Goal: Information Seeking & Learning: Learn about a topic

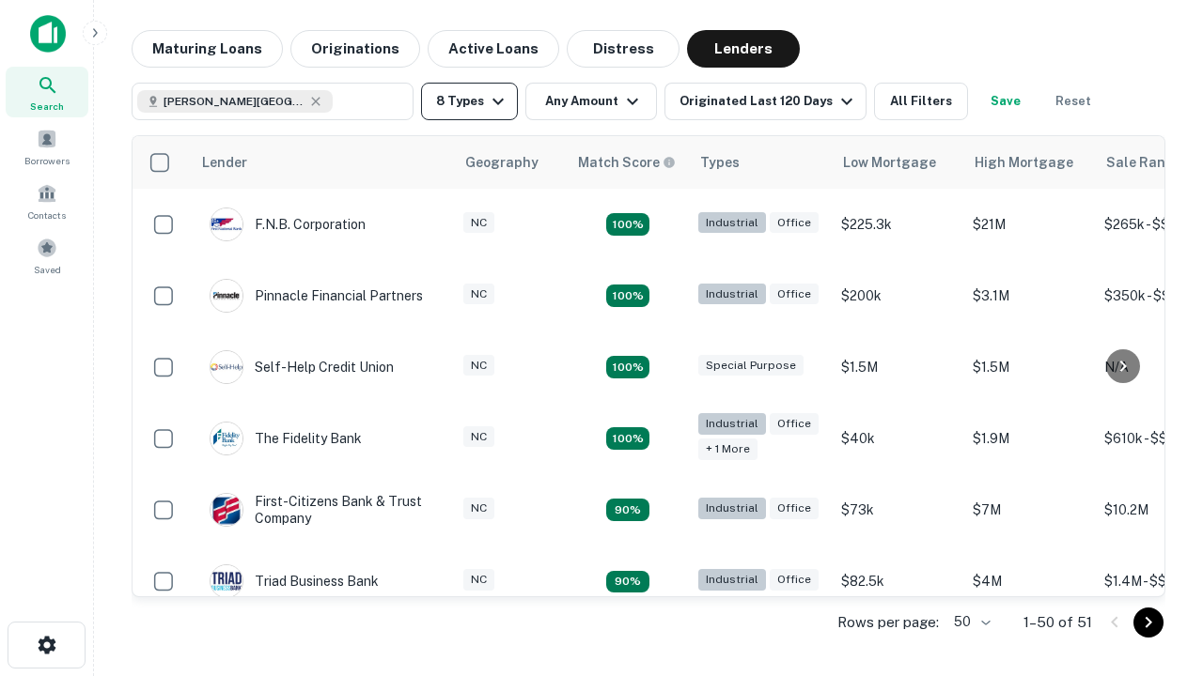
click at [469, 101] on button "8 Types" at bounding box center [469, 102] width 97 height 38
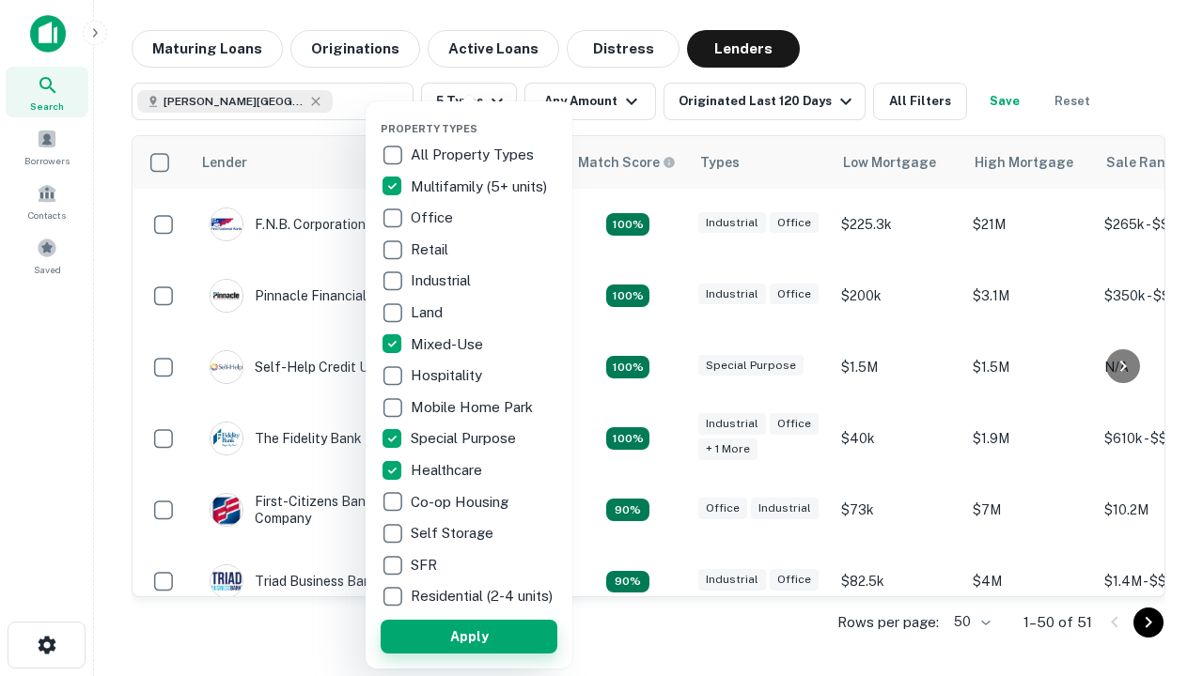
click at [469, 636] on button "Apply" at bounding box center [469, 637] width 177 height 34
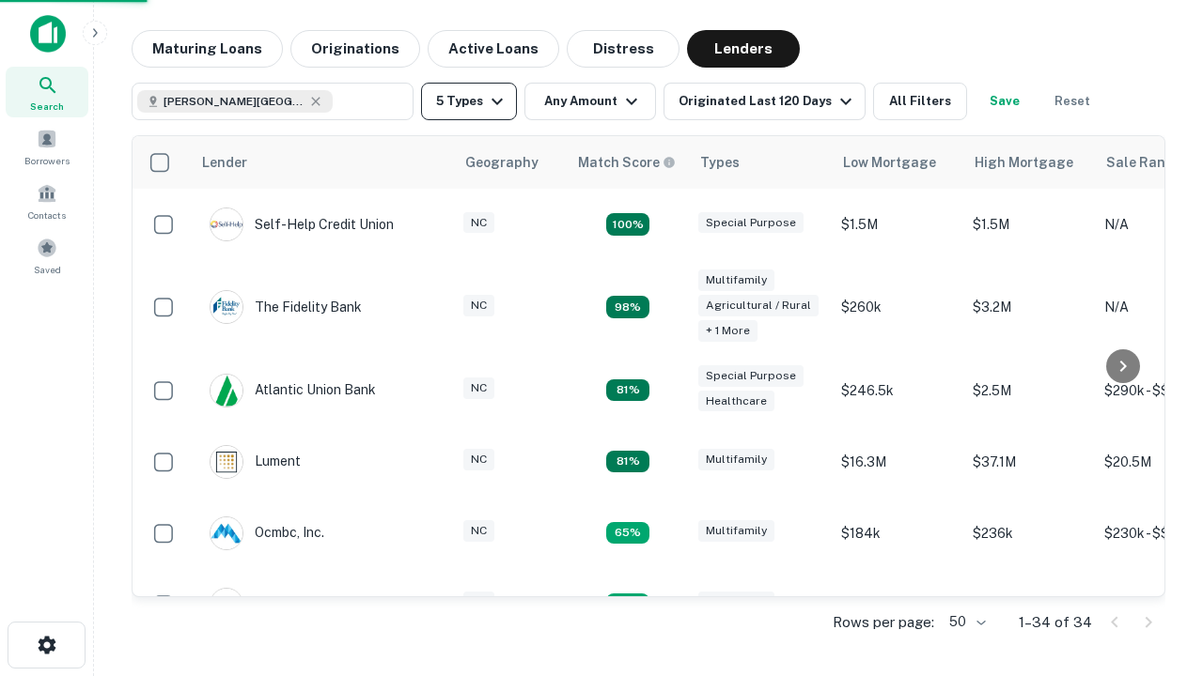
click at [469, 101] on button "5 Types" at bounding box center [469, 102] width 96 height 38
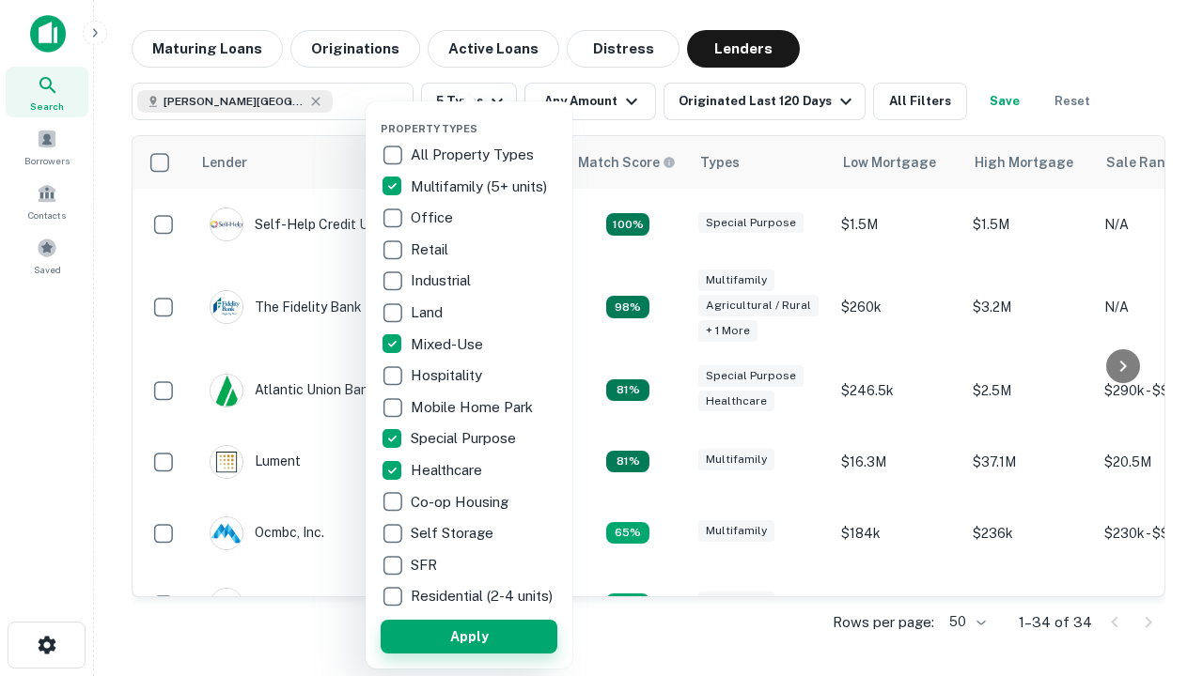
click at [503, 636] on button "Apply" at bounding box center [469, 637] width 177 height 34
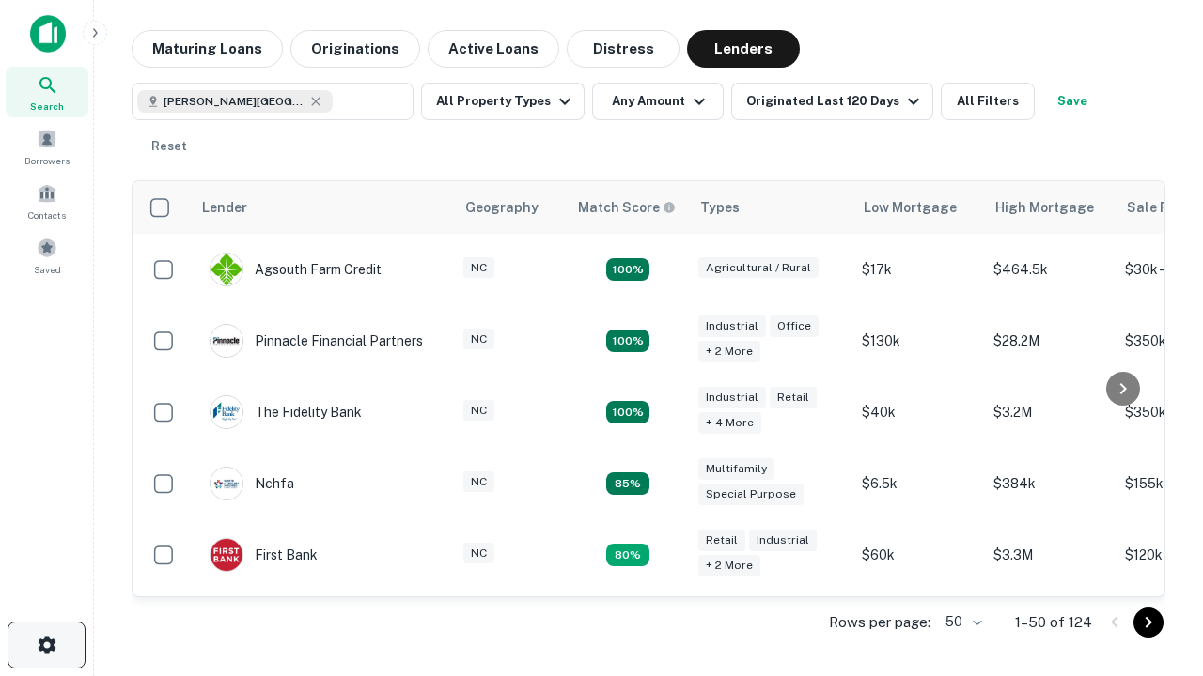
click at [46, 645] on icon "button" at bounding box center [47, 645] width 23 height 23
